Goal: Information Seeking & Learning: Stay updated

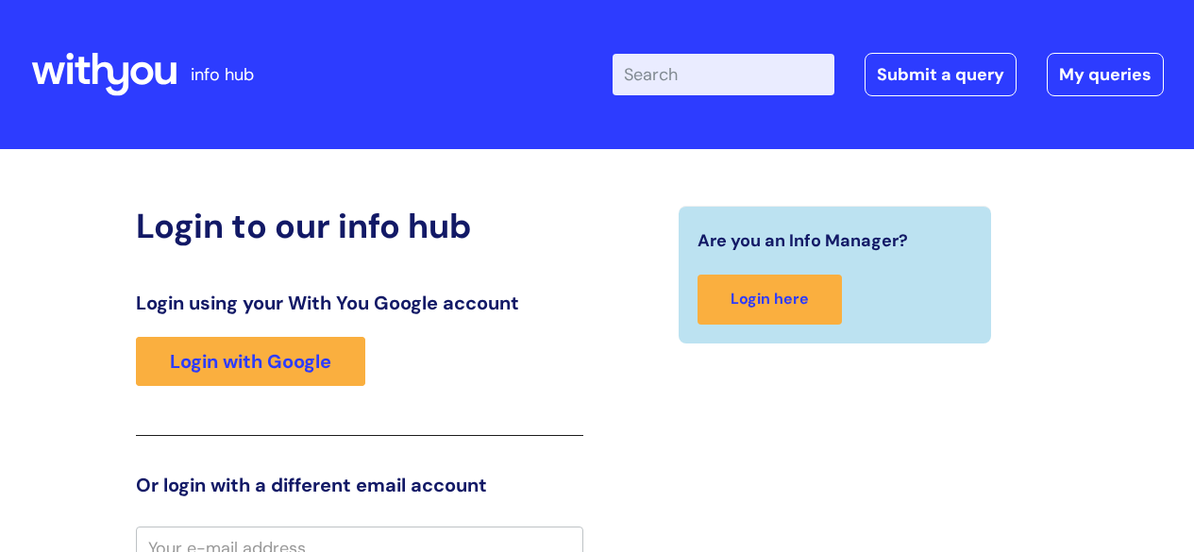
scroll to position [17, 0]
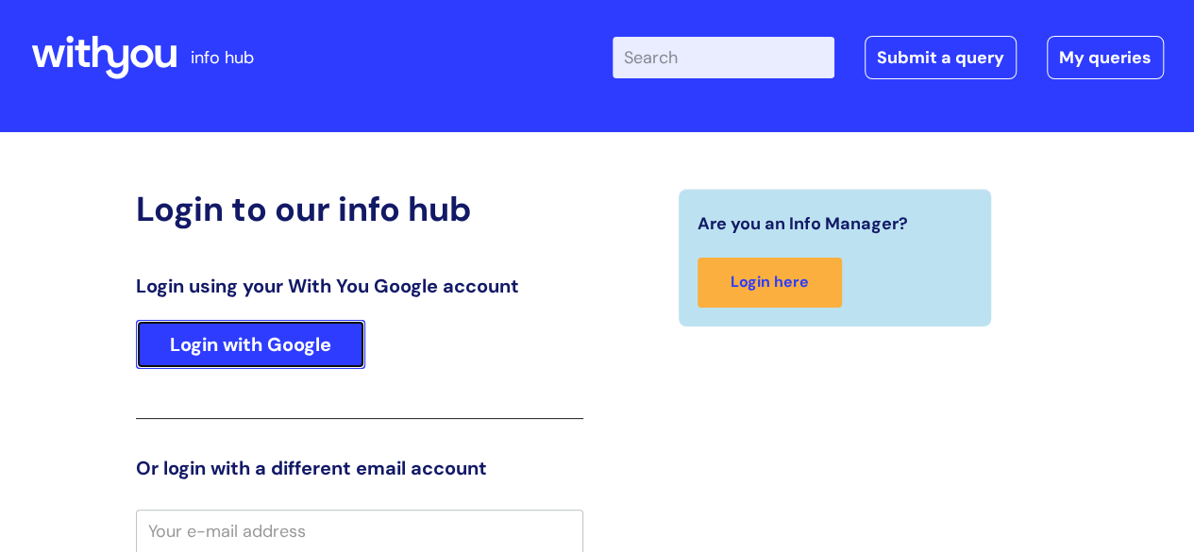
click at [317, 348] on link "Login with Google" at bounding box center [250, 344] width 229 height 49
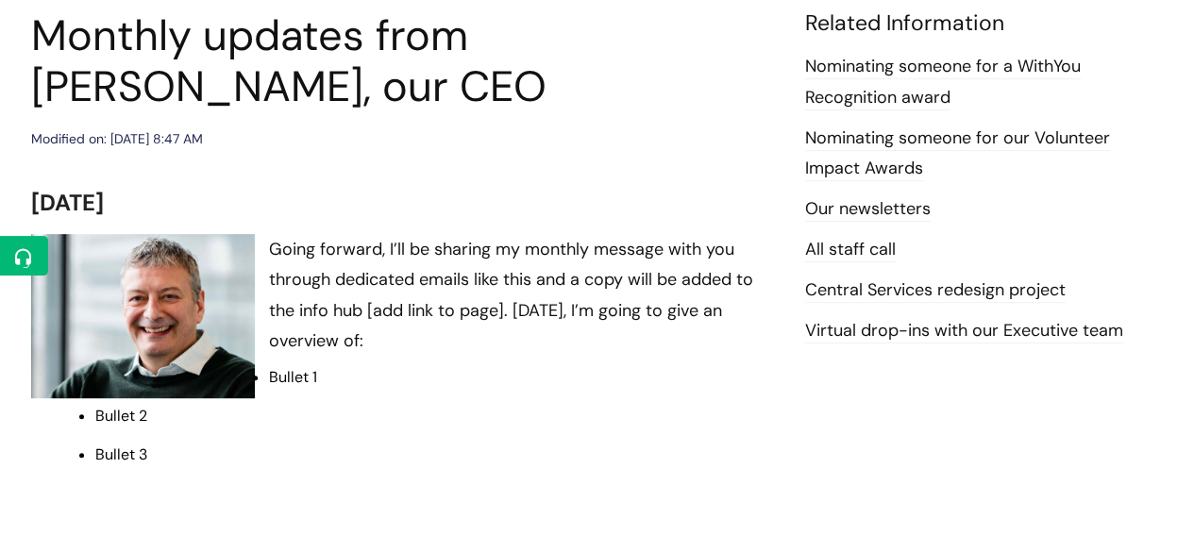
scroll to position [283, 0]
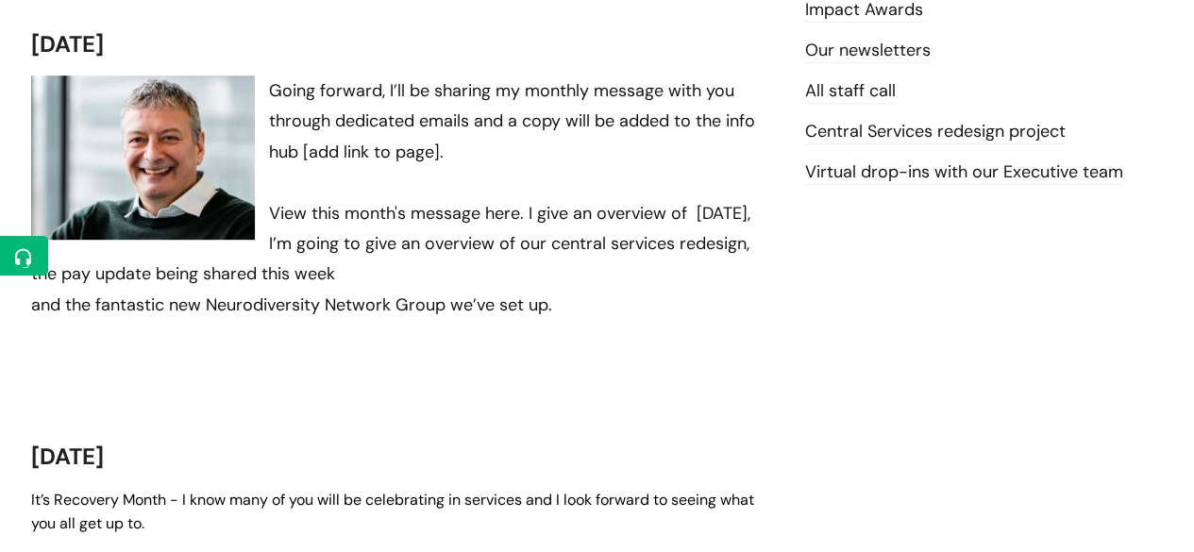
scroll to position [431, 0]
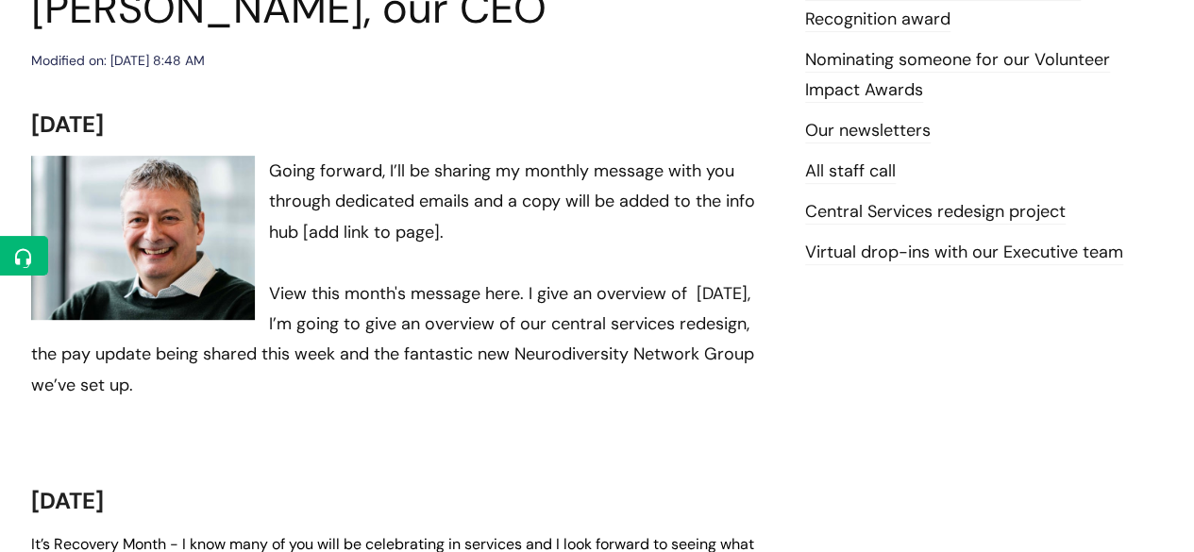
scroll to position [349, 0]
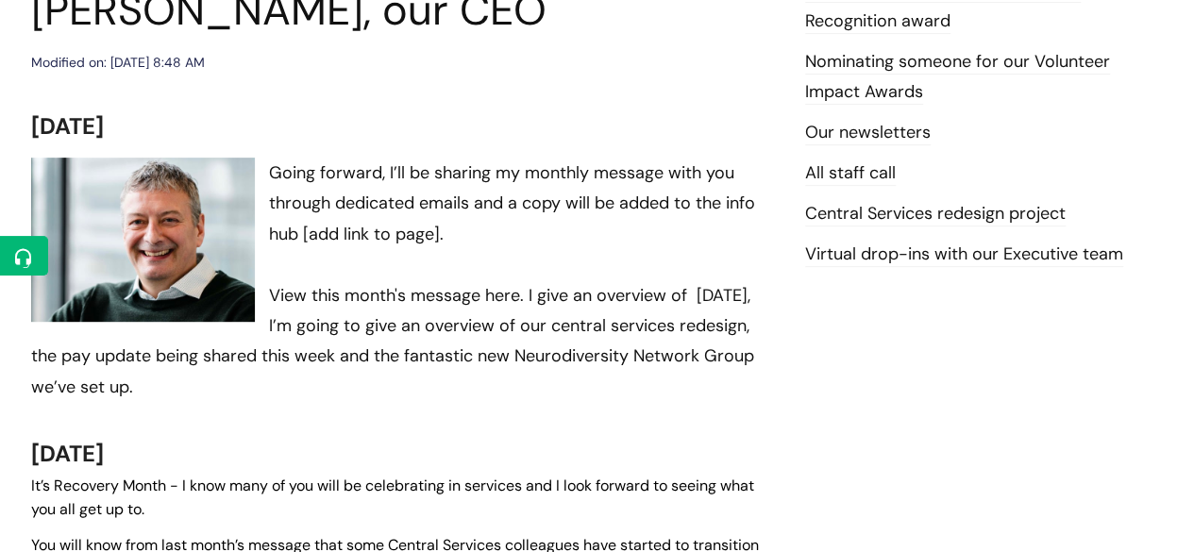
scroll to position [346, 0]
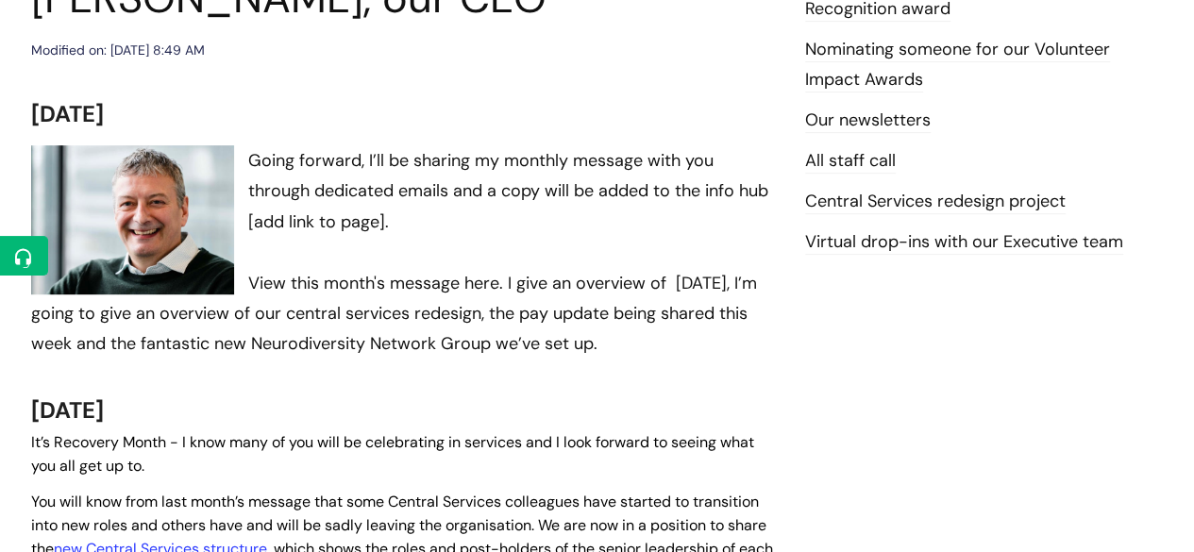
scroll to position [366, 0]
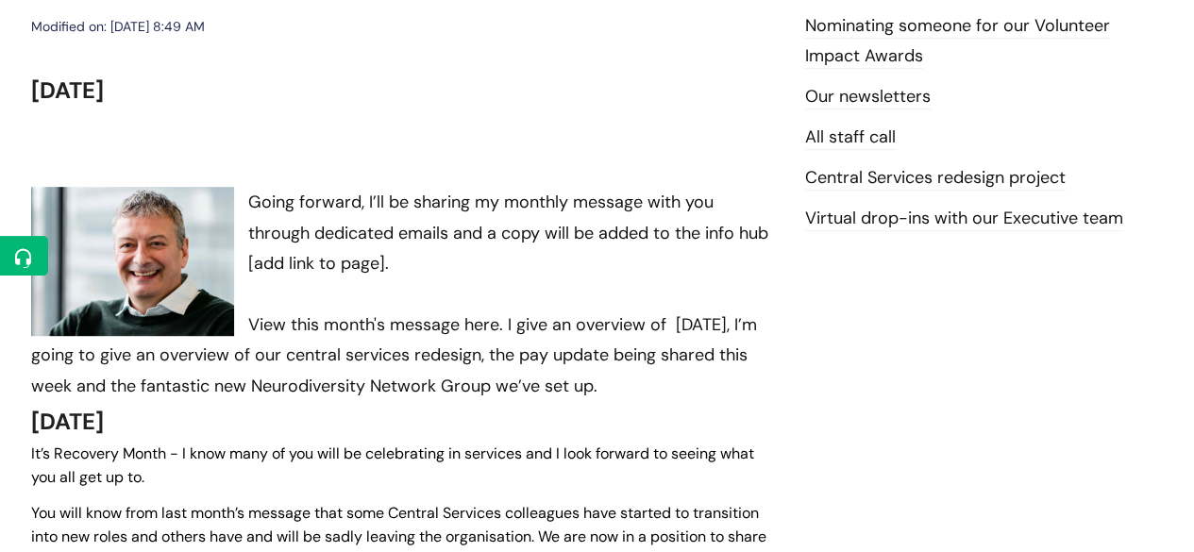
scroll to position [392, 0]
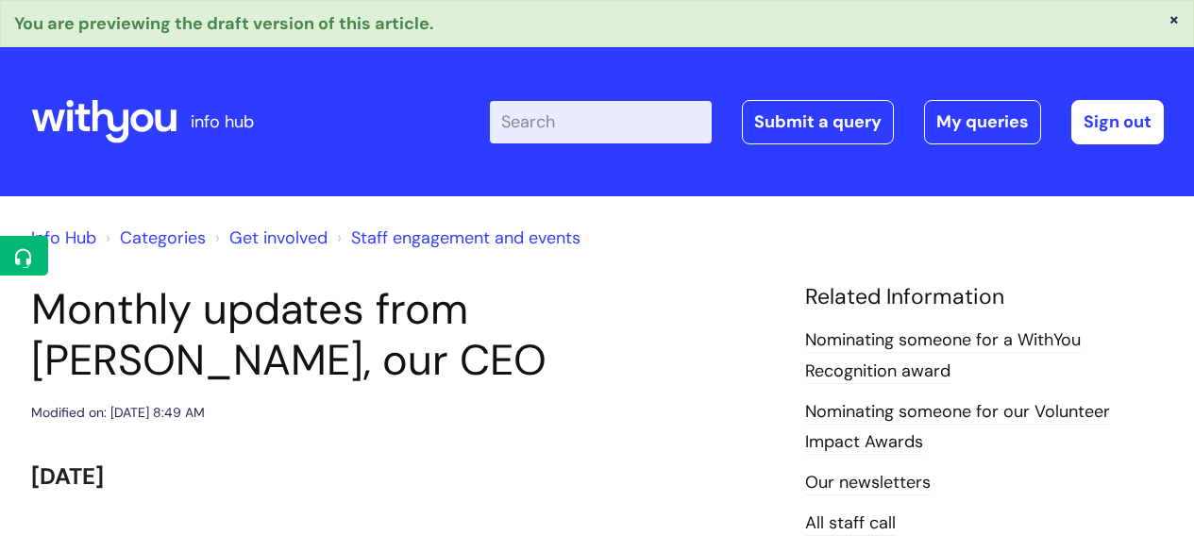
scroll to position [392, 0]
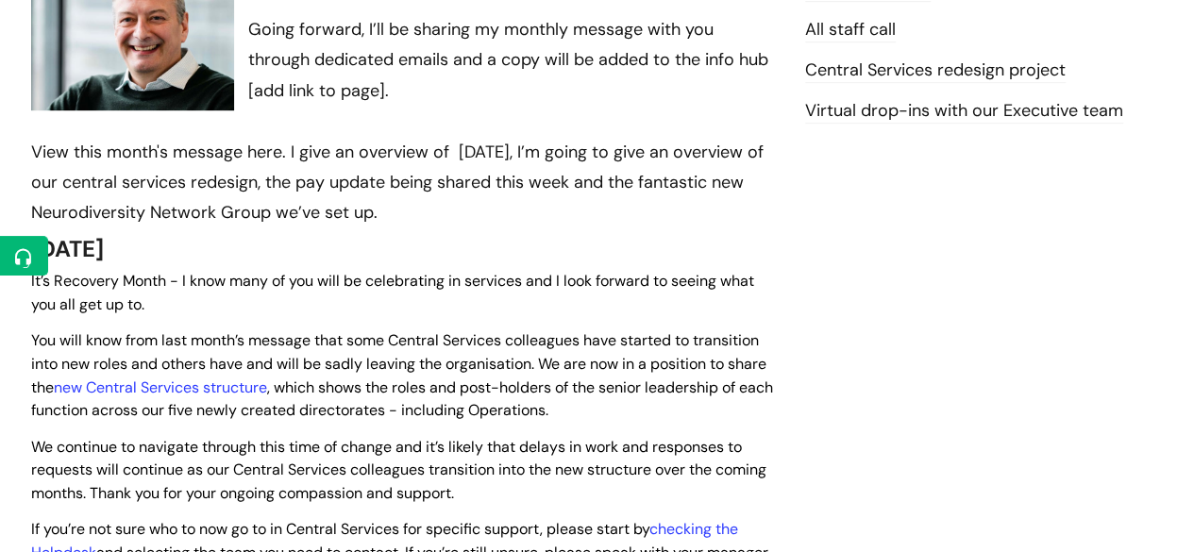
scroll to position [492, 0]
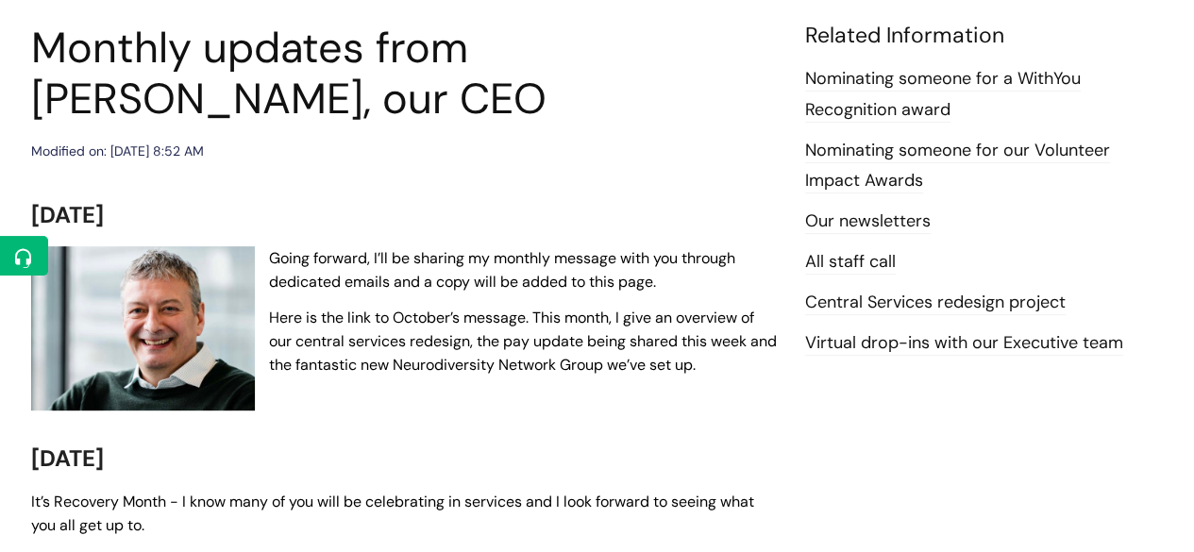
scroll to position [260, 0]
